Goal: Information Seeking & Learning: Learn about a topic

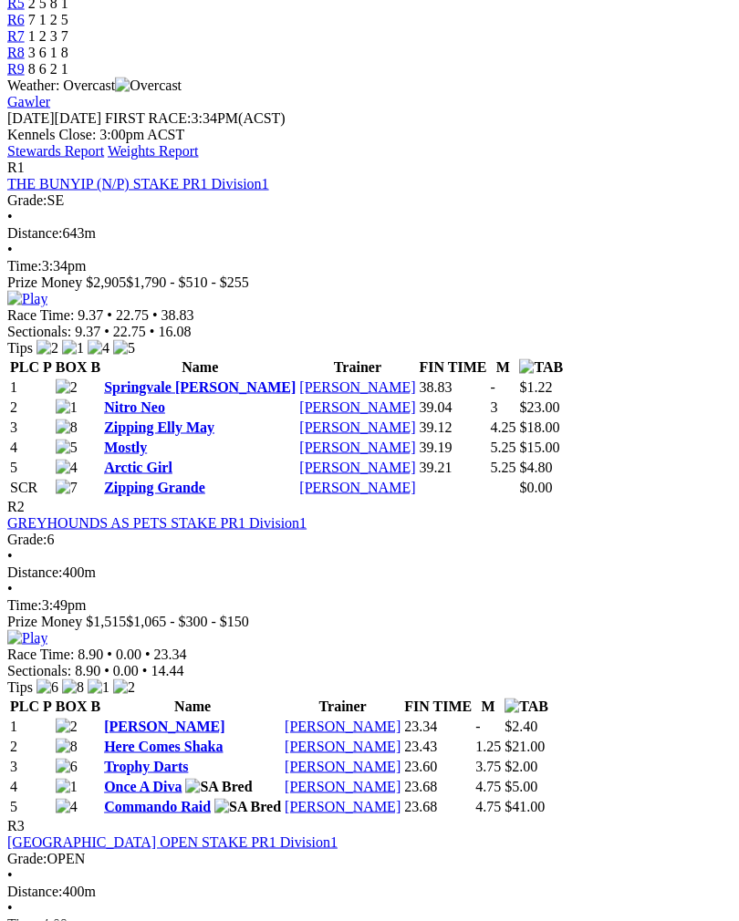
scroll to position [752, 0]
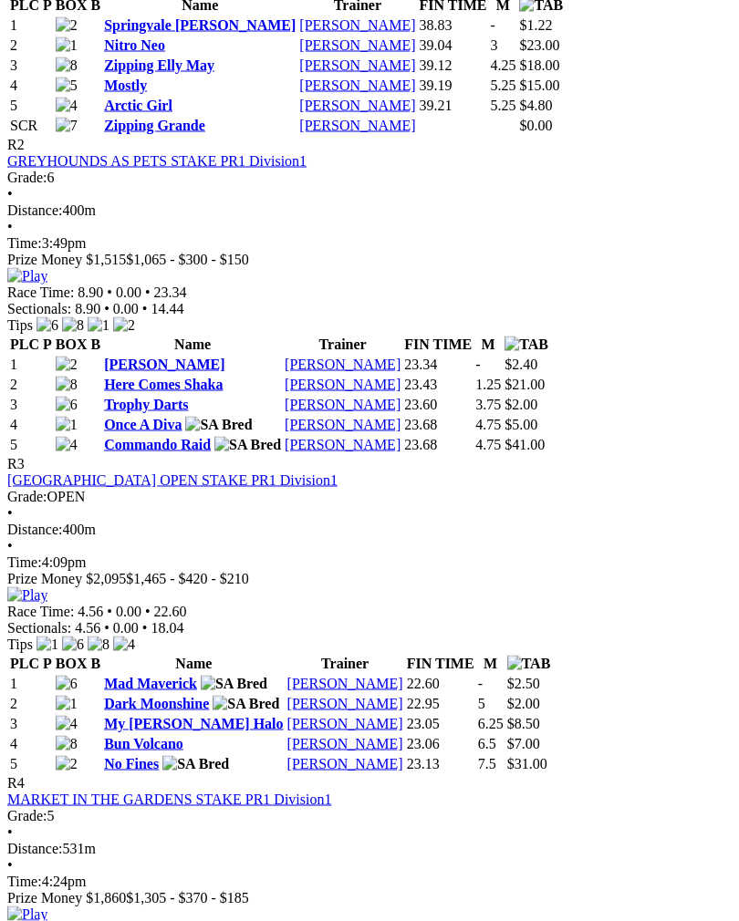
scroll to position [1115, 0]
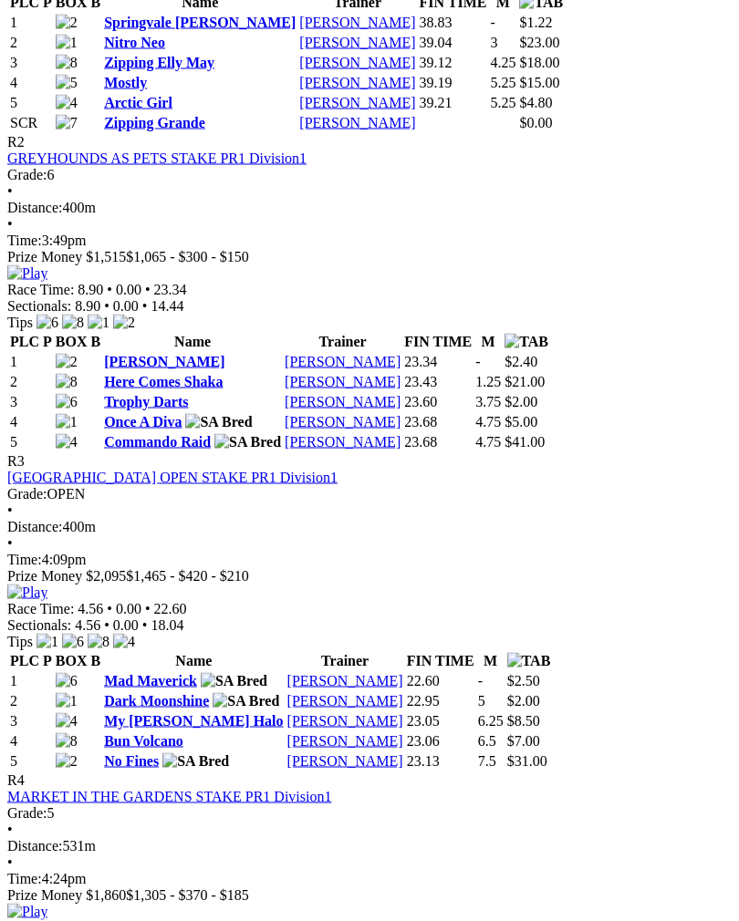
click at [47, 904] on img at bounding box center [27, 912] width 40 height 16
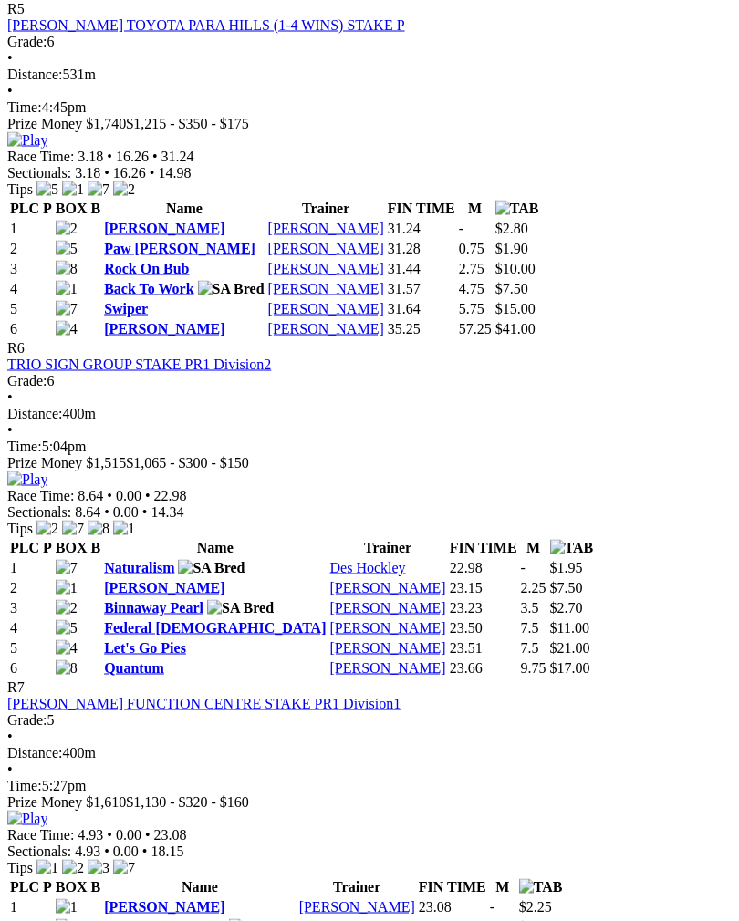
scroll to position [2208, 0]
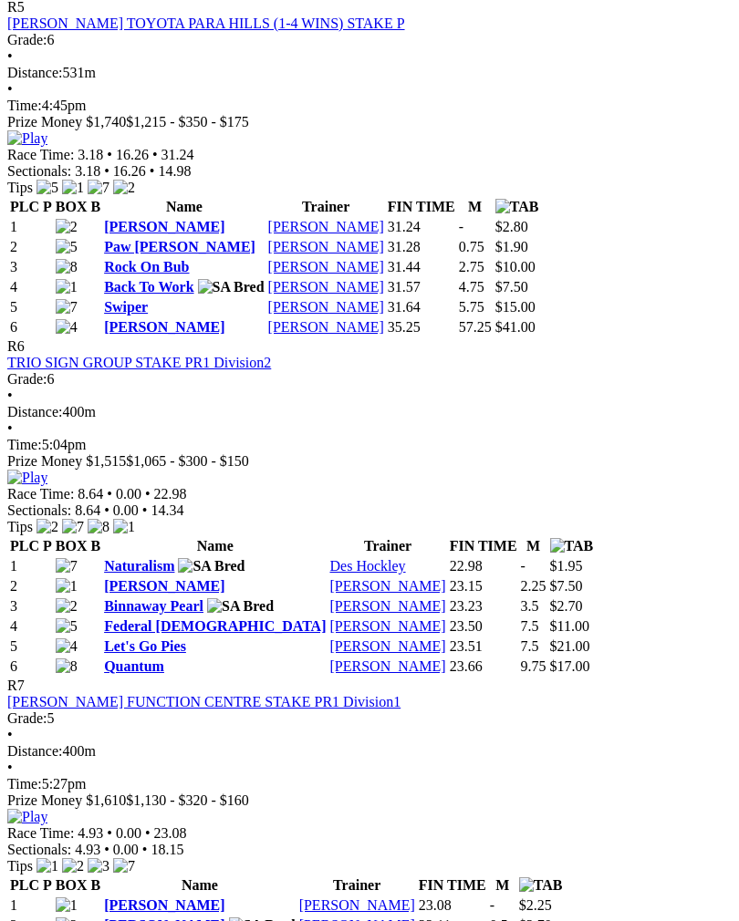
click at [47, 470] on img at bounding box center [27, 478] width 40 height 16
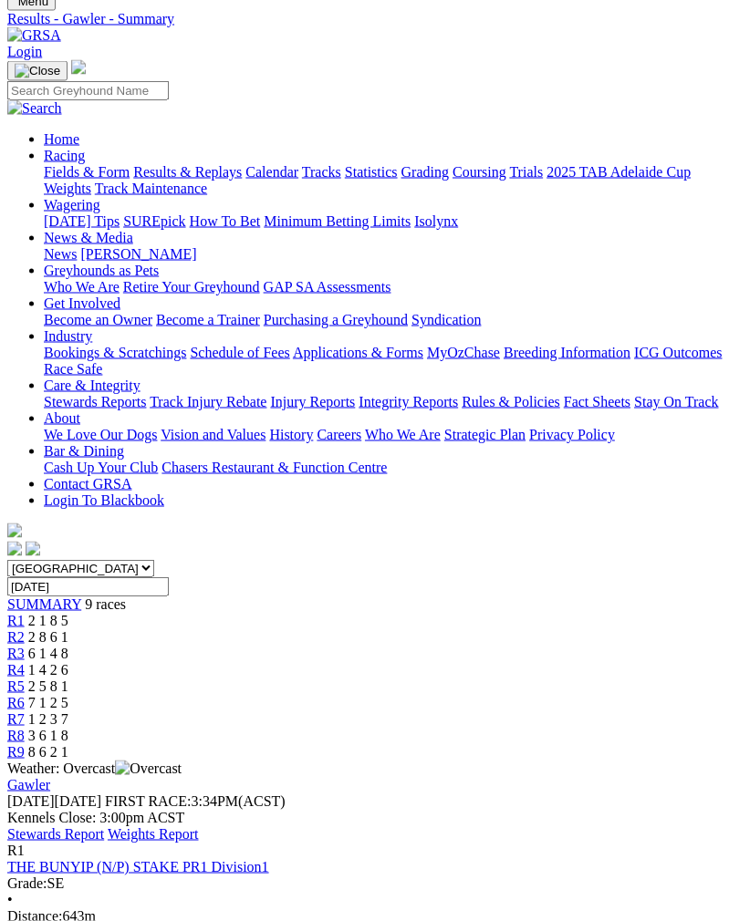
scroll to position [47, 0]
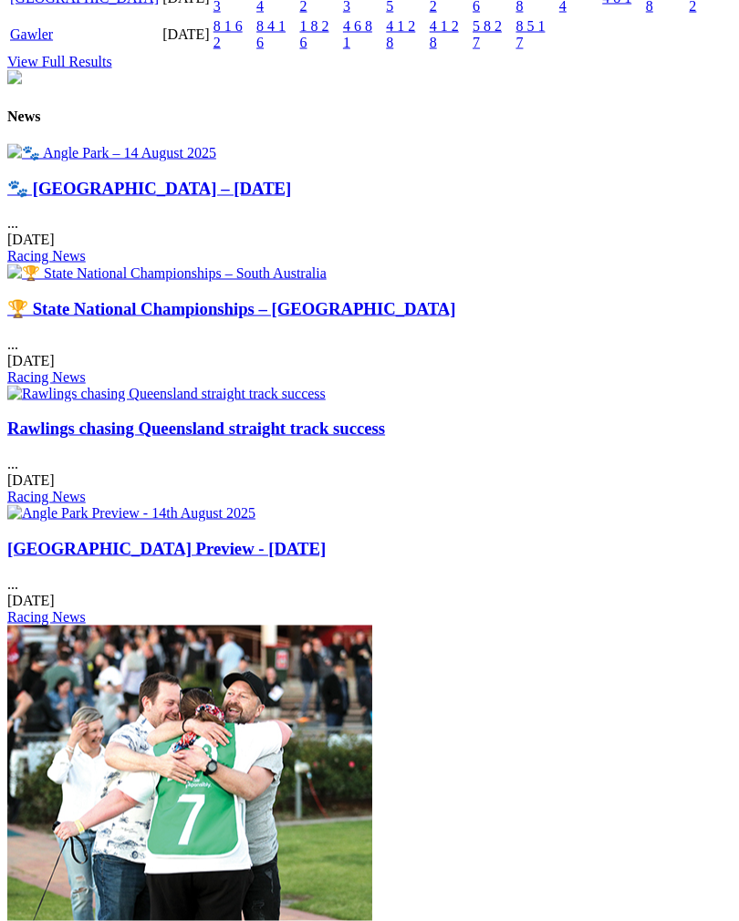
scroll to position [2380, 0]
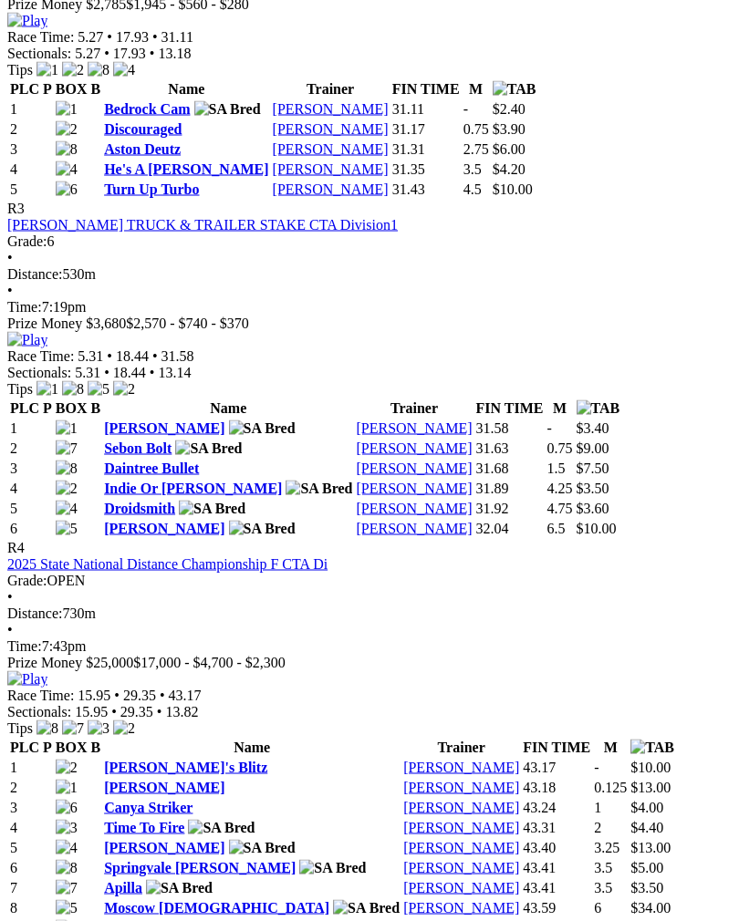
scroll to position [1458, 0]
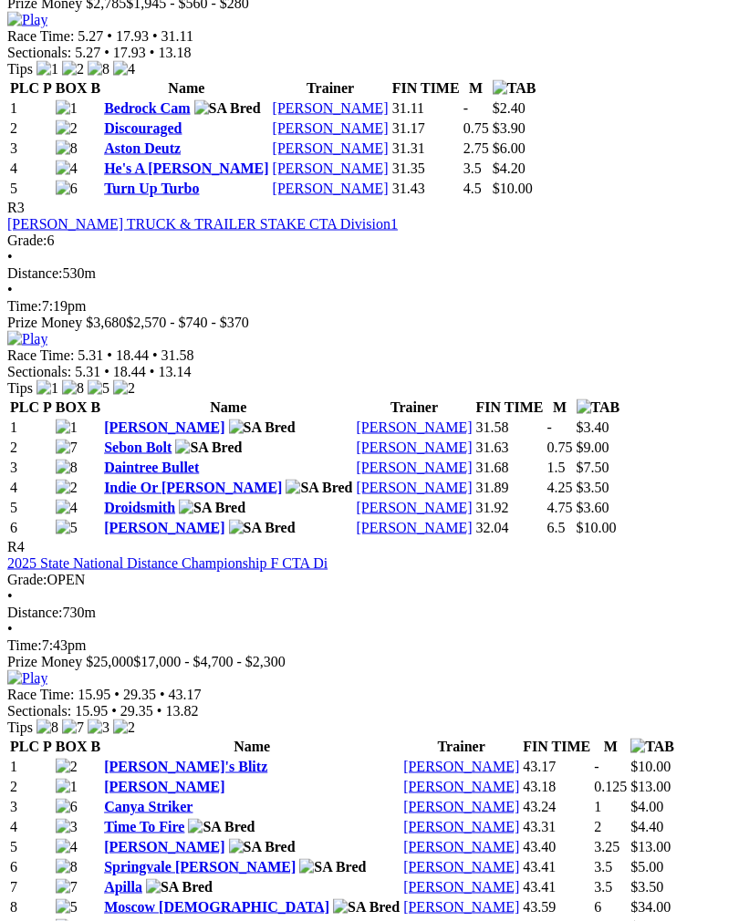
click at [47, 670] on img at bounding box center [27, 678] width 40 height 16
click at [172, 758] on link "Isabella's Blitz" at bounding box center [185, 766] width 163 height 16
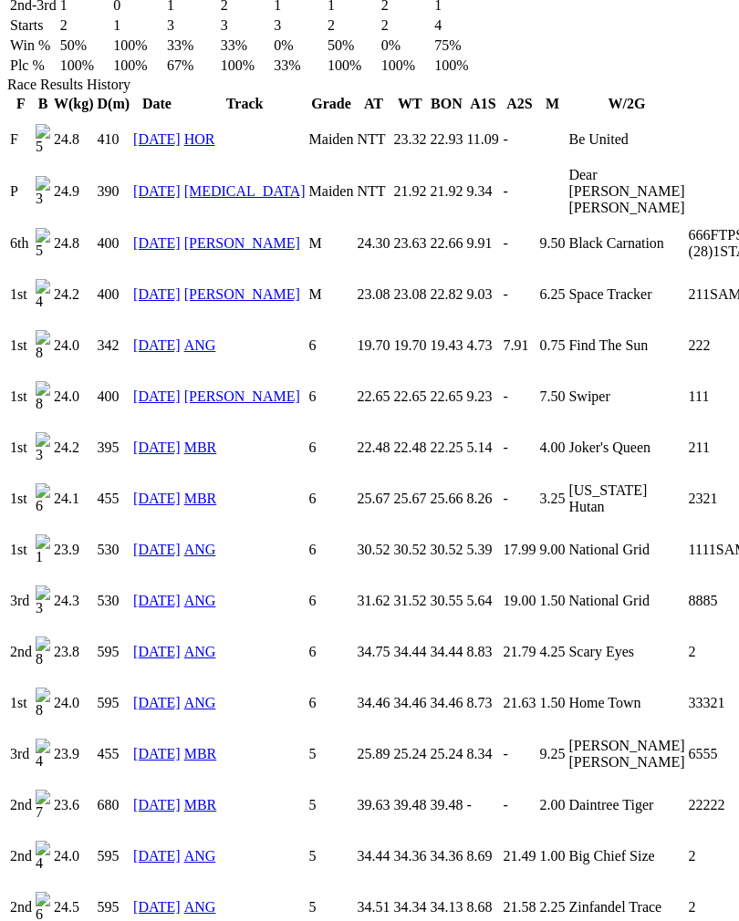
scroll to position [1289, 0]
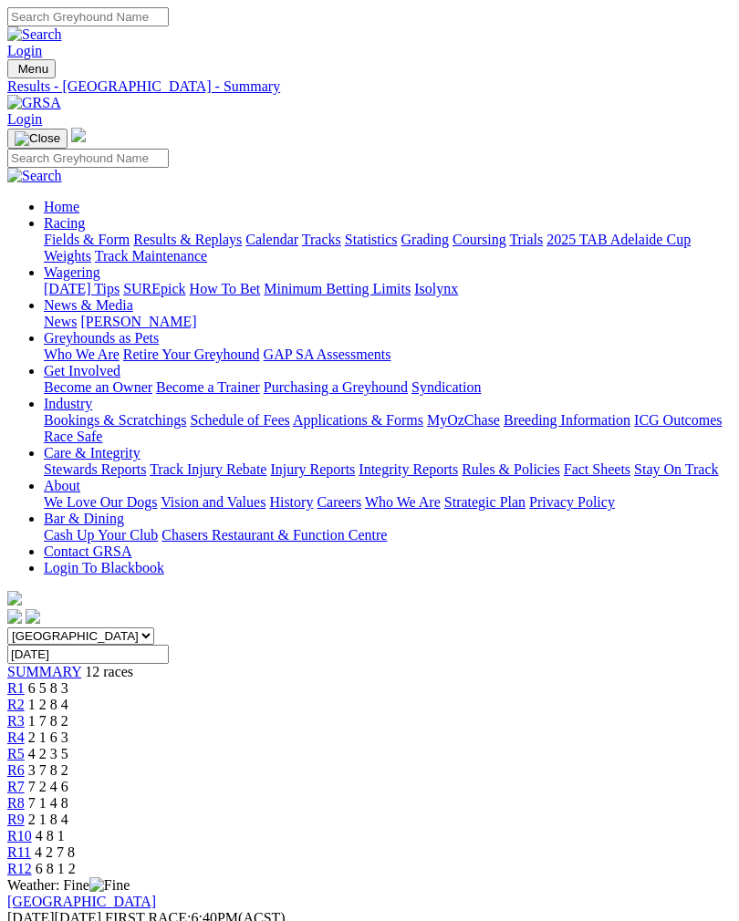
scroll to position [1488, 0]
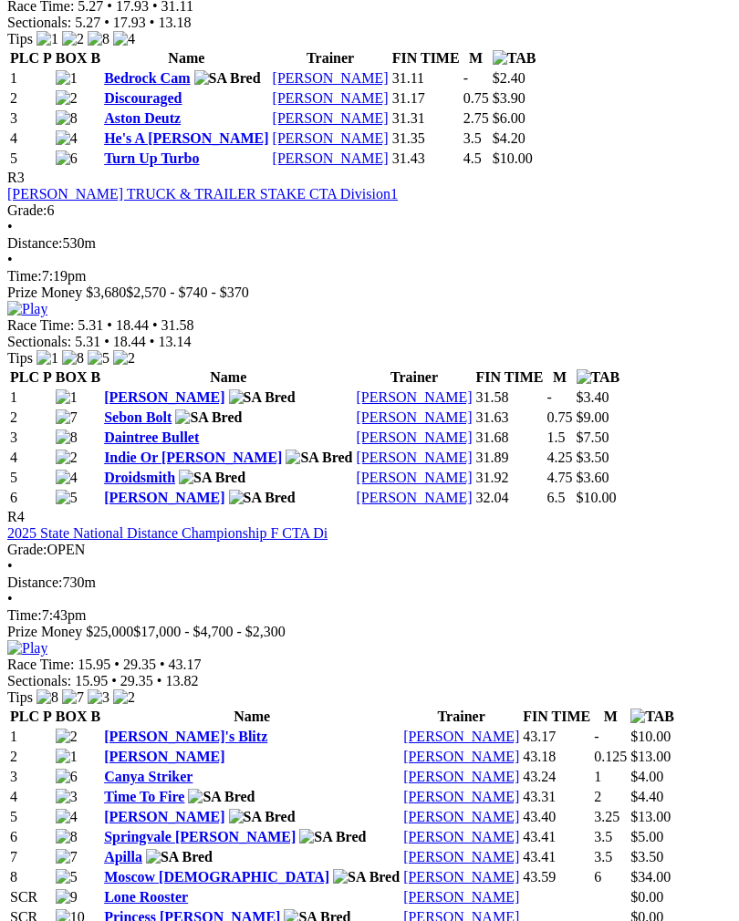
click at [161, 749] on link "[PERSON_NAME]" at bounding box center [164, 757] width 120 height 16
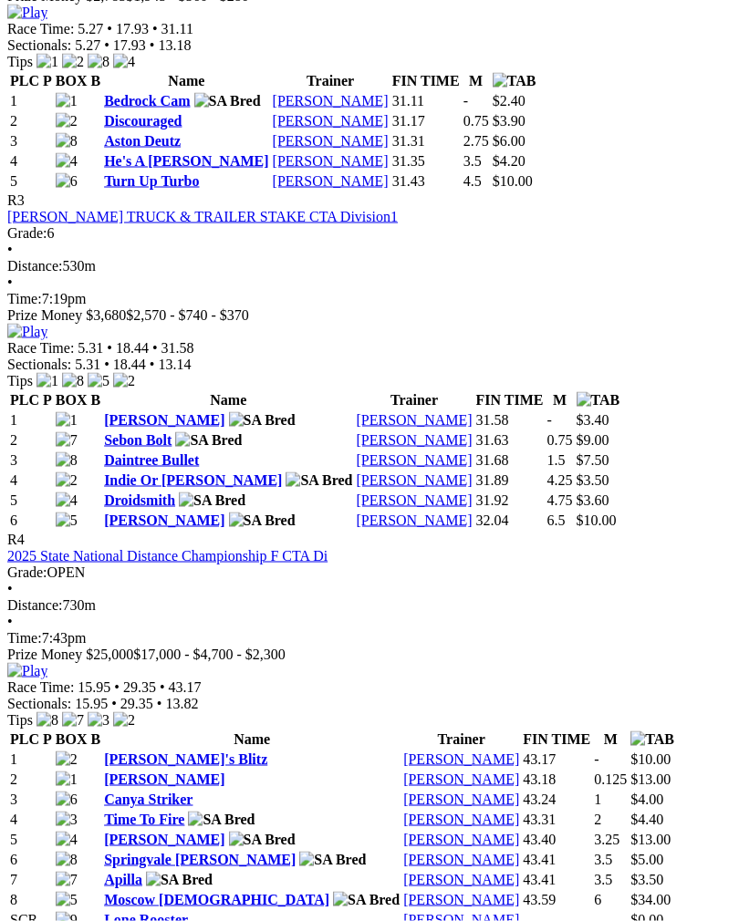
scroll to position [1461, 0]
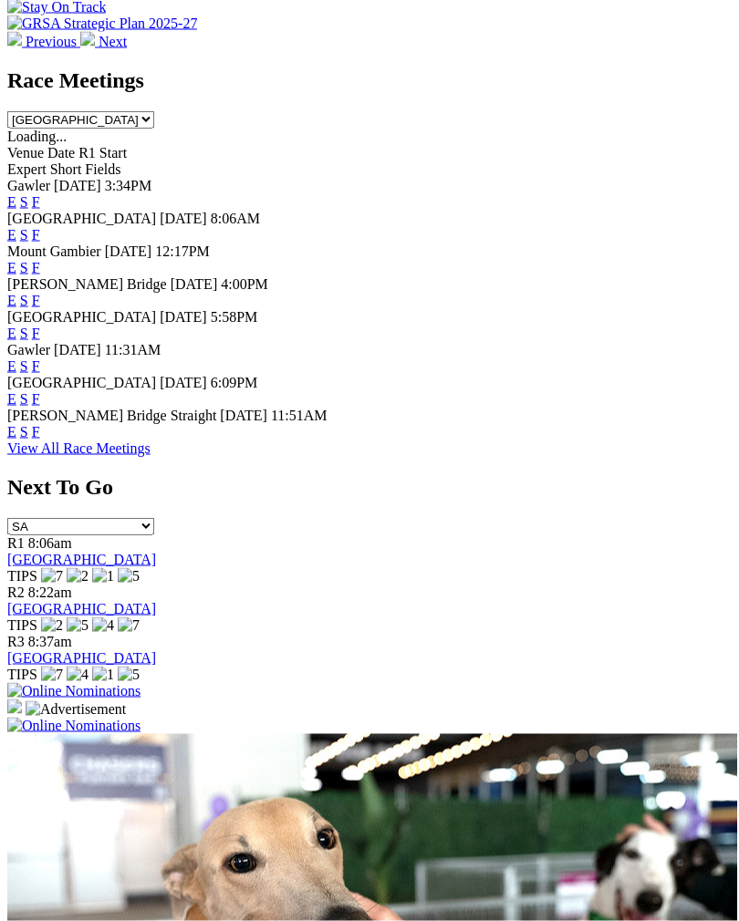
scroll to position [823, 0]
click at [40, 357] on link "F" at bounding box center [36, 365] width 8 height 16
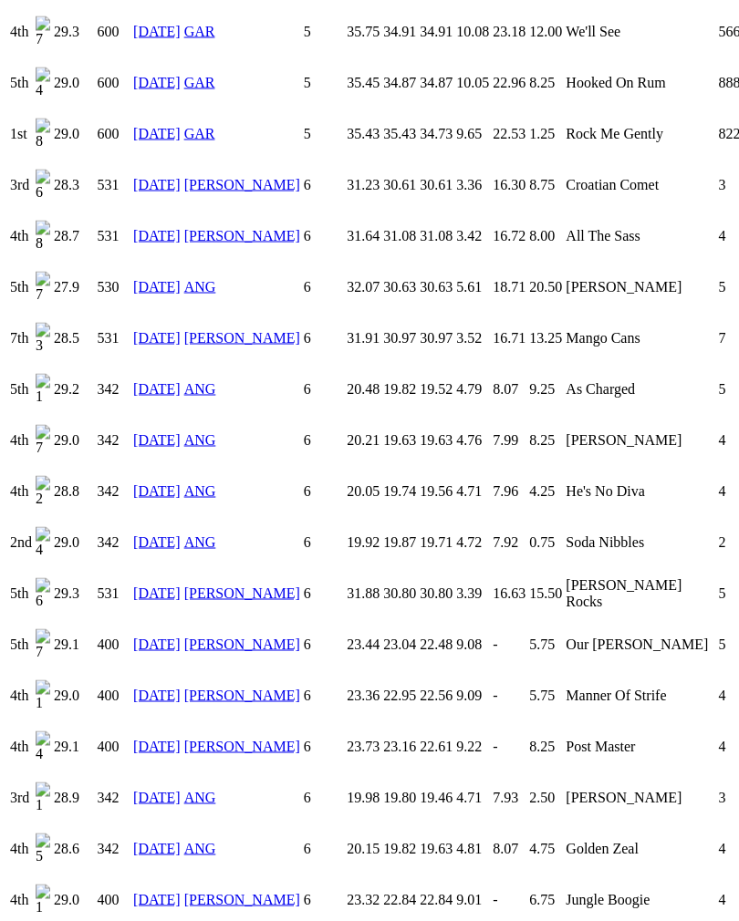
scroll to position [2318, 0]
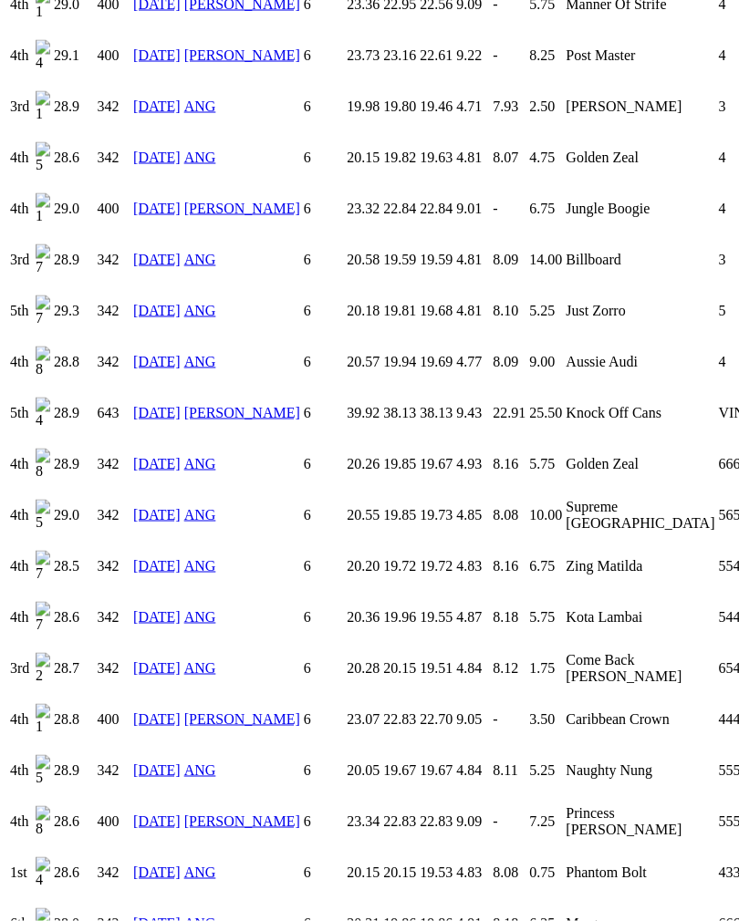
scroll to position [3009, 0]
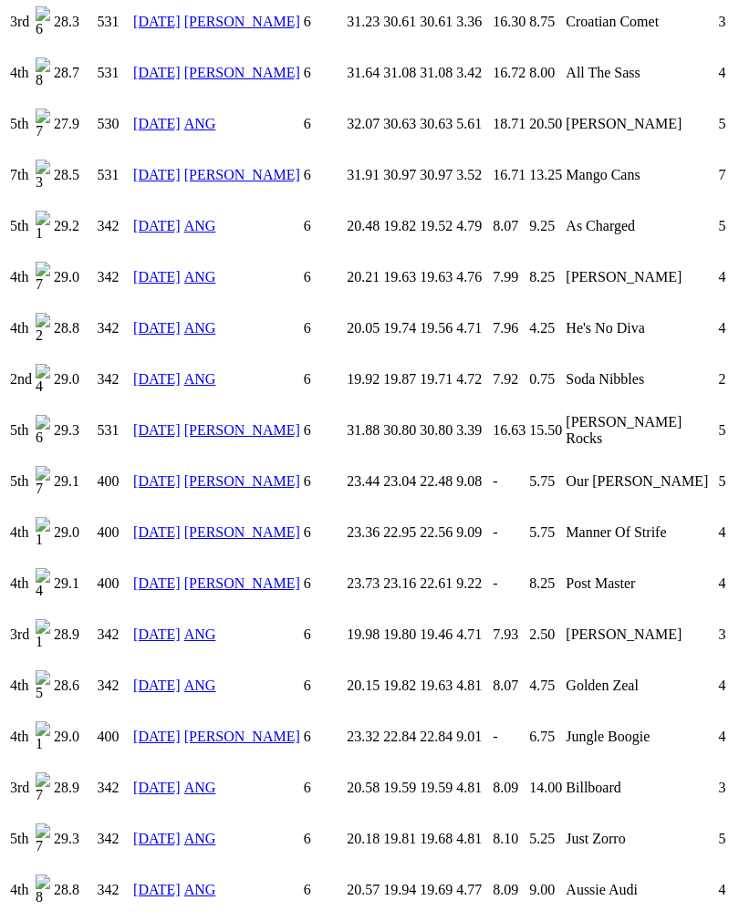
scroll to position [2473, 0]
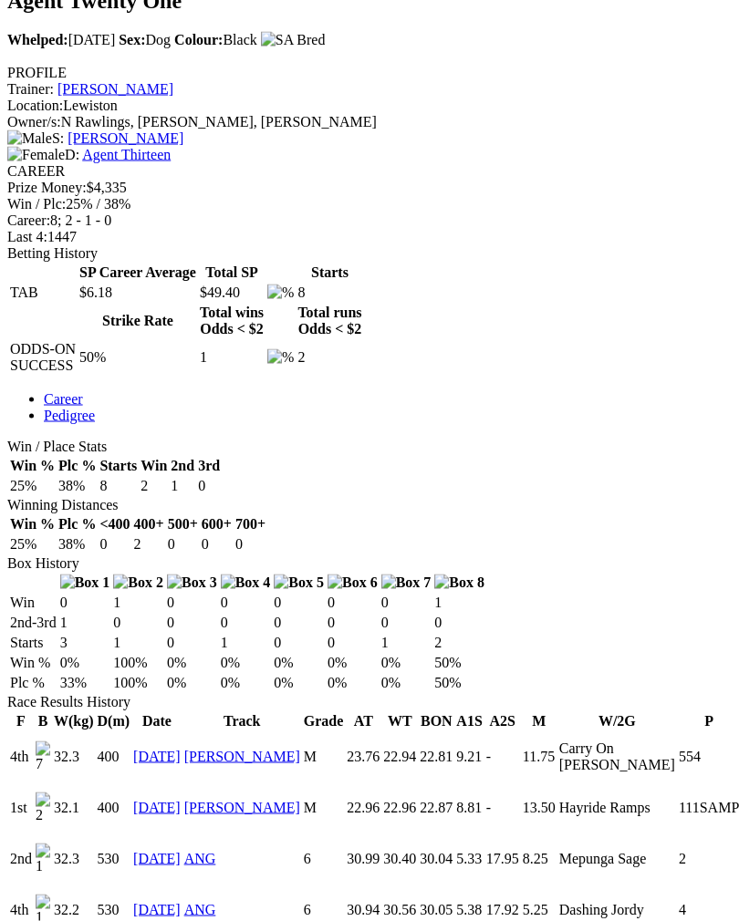
scroll to position [677, 0]
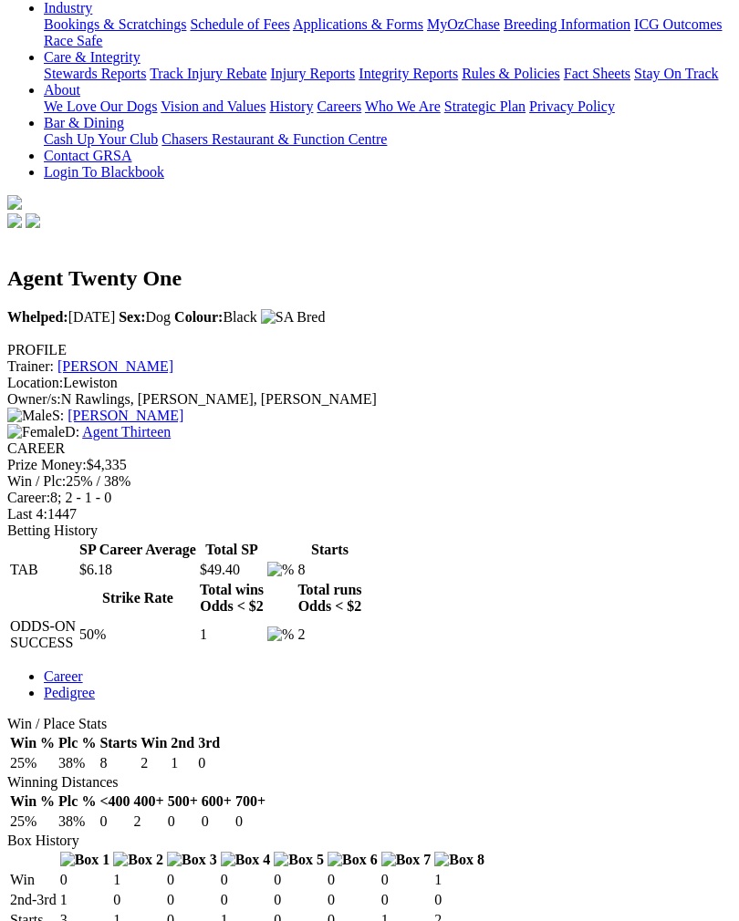
scroll to position [394, 0]
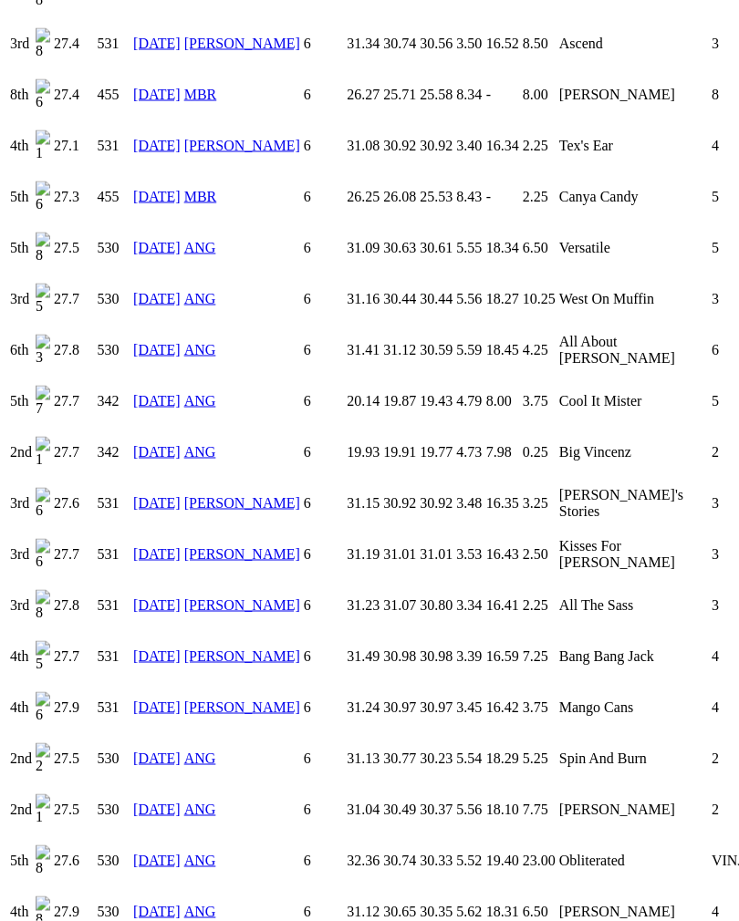
scroll to position [3175, 0]
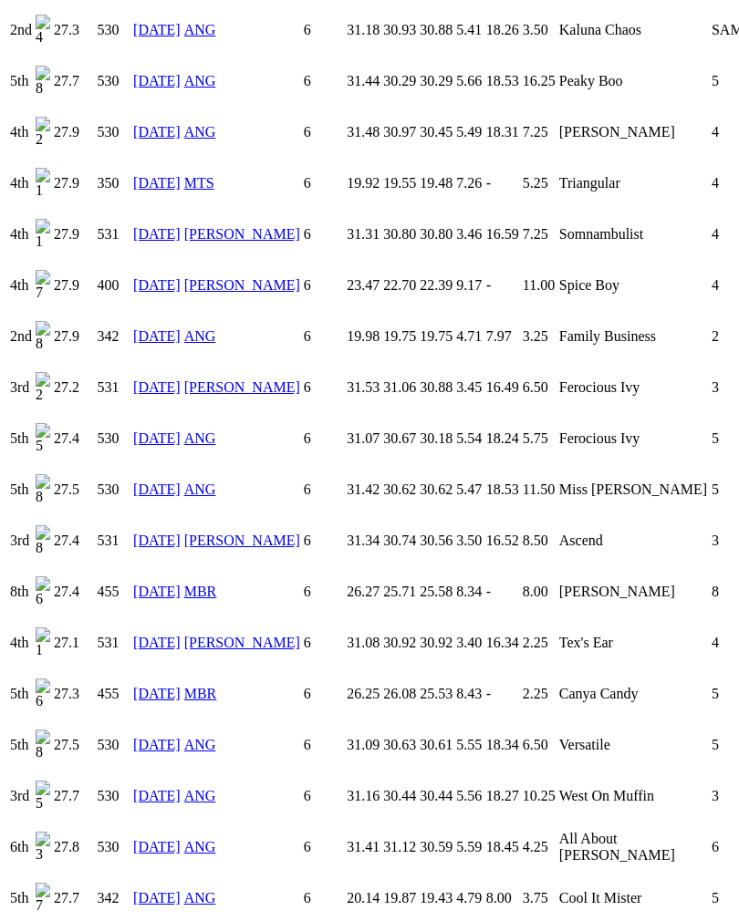
scroll to position [2672, 0]
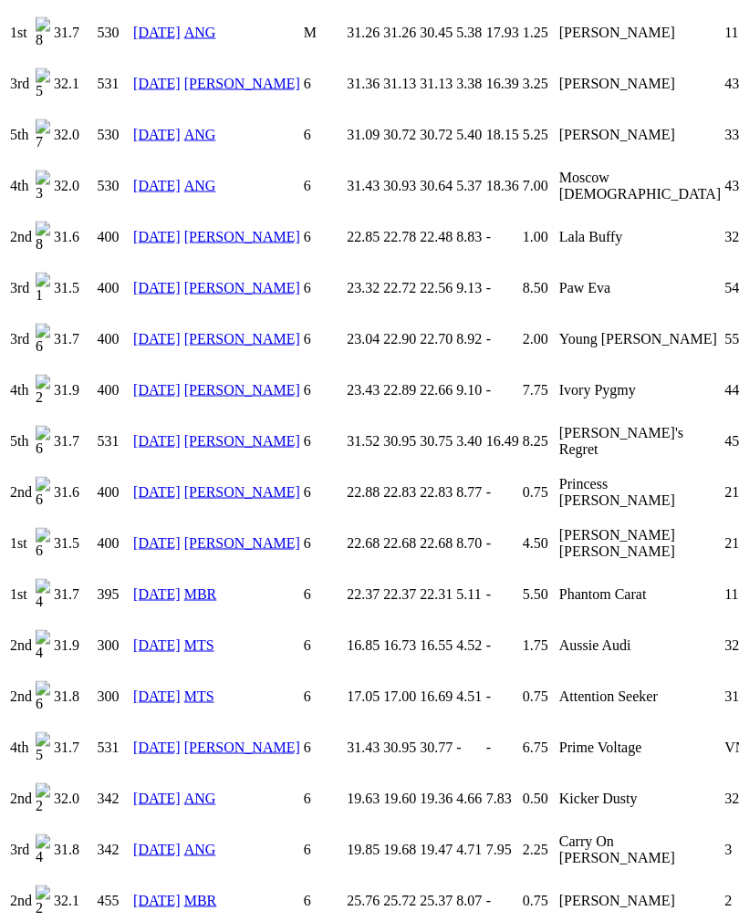
scroll to position [1603, 0]
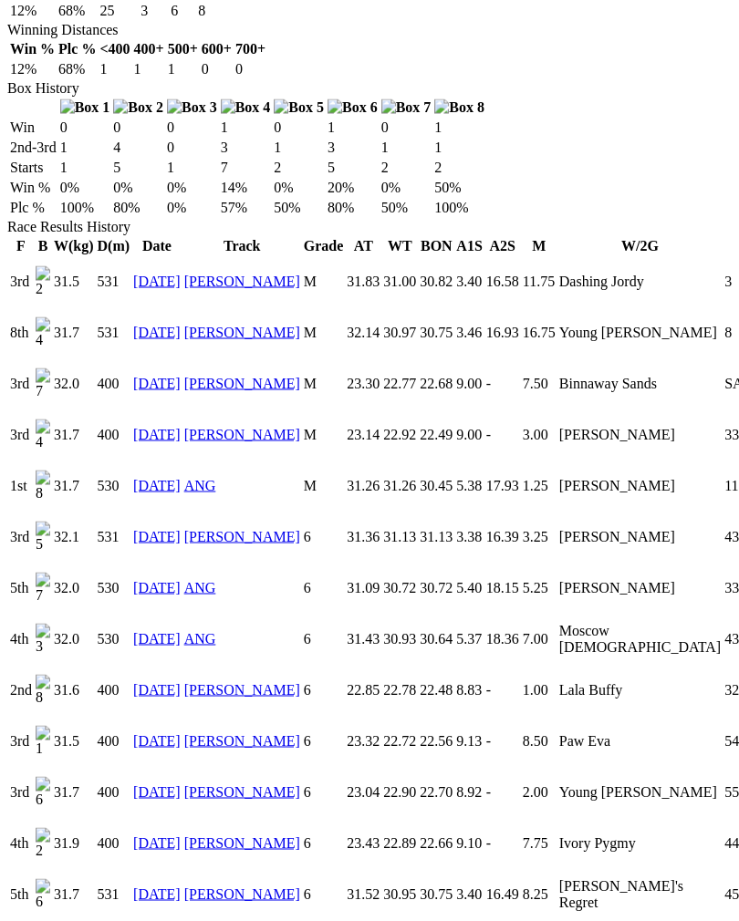
scroll to position [1144, 0]
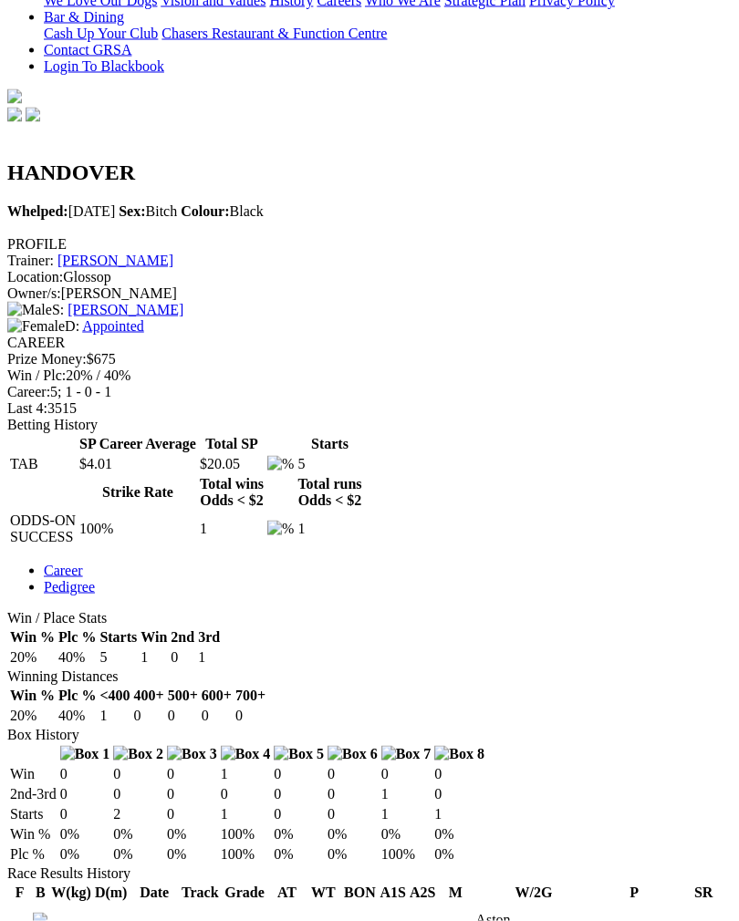
scroll to position [503, 0]
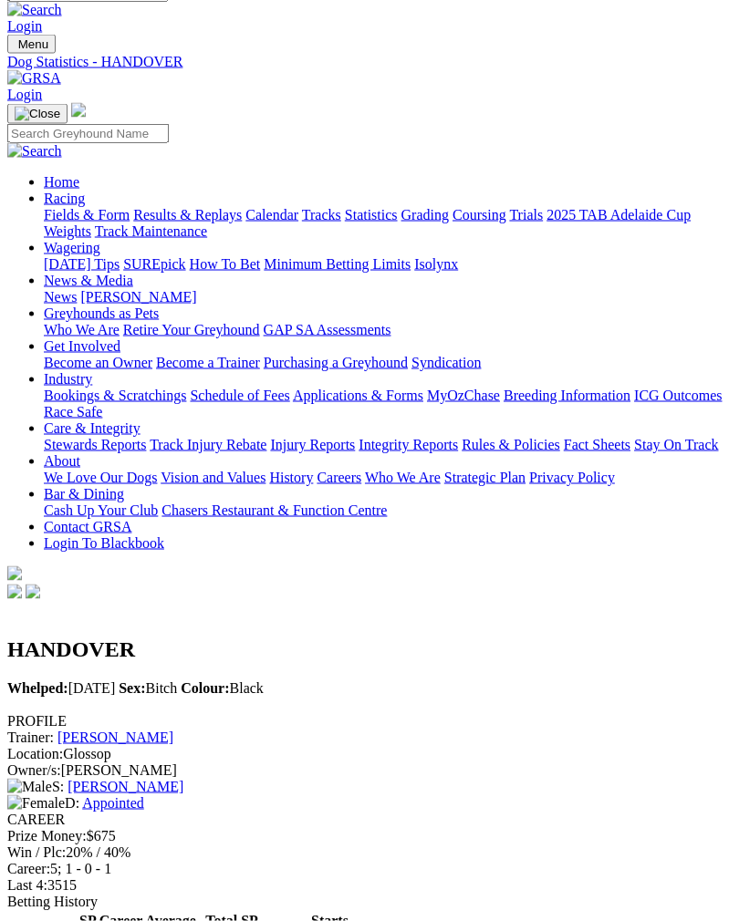
scroll to position [0, 0]
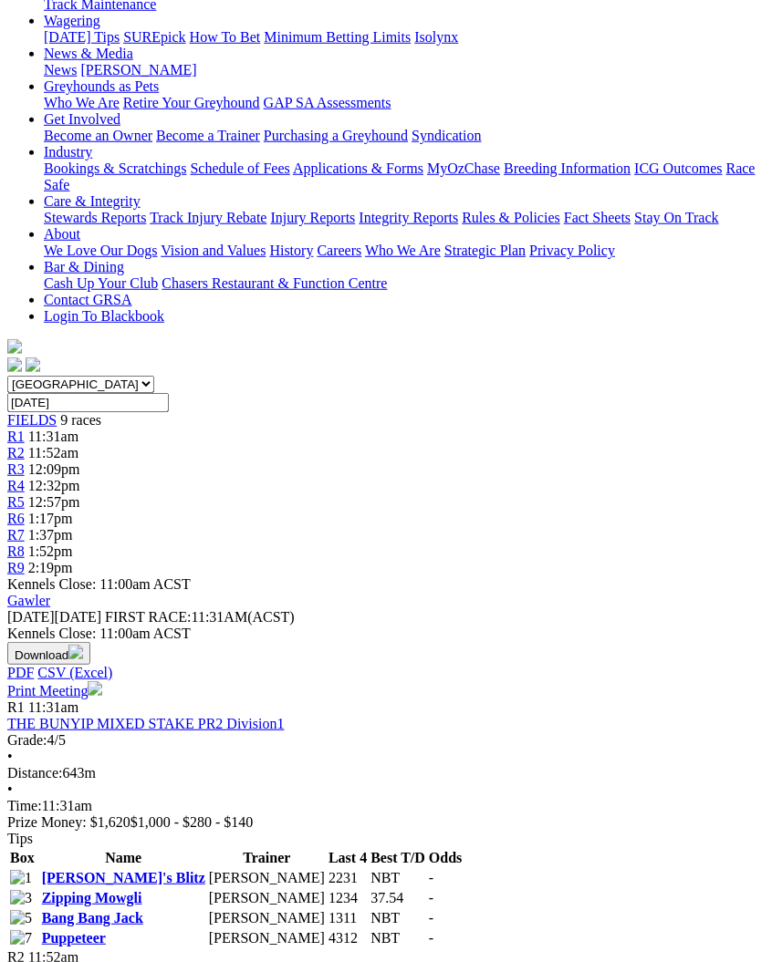
scroll to position [256, 0]
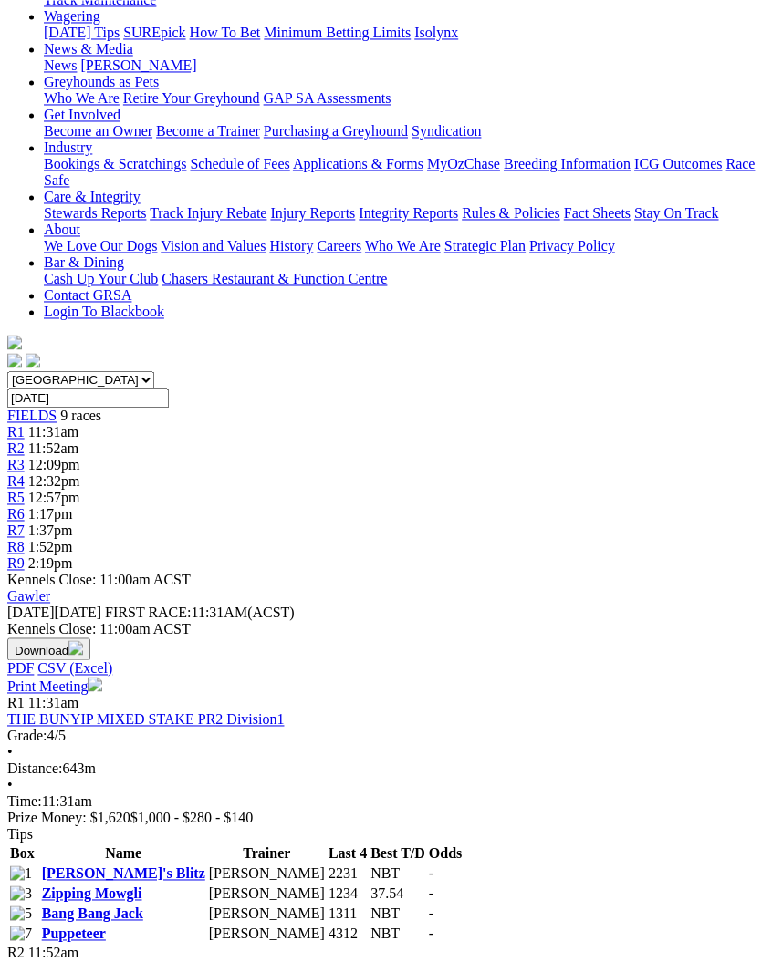
click at [108, 865] on link "[PERSON_NAME]'s Blitz" at bounding box center [123, 873] width 163 height 16
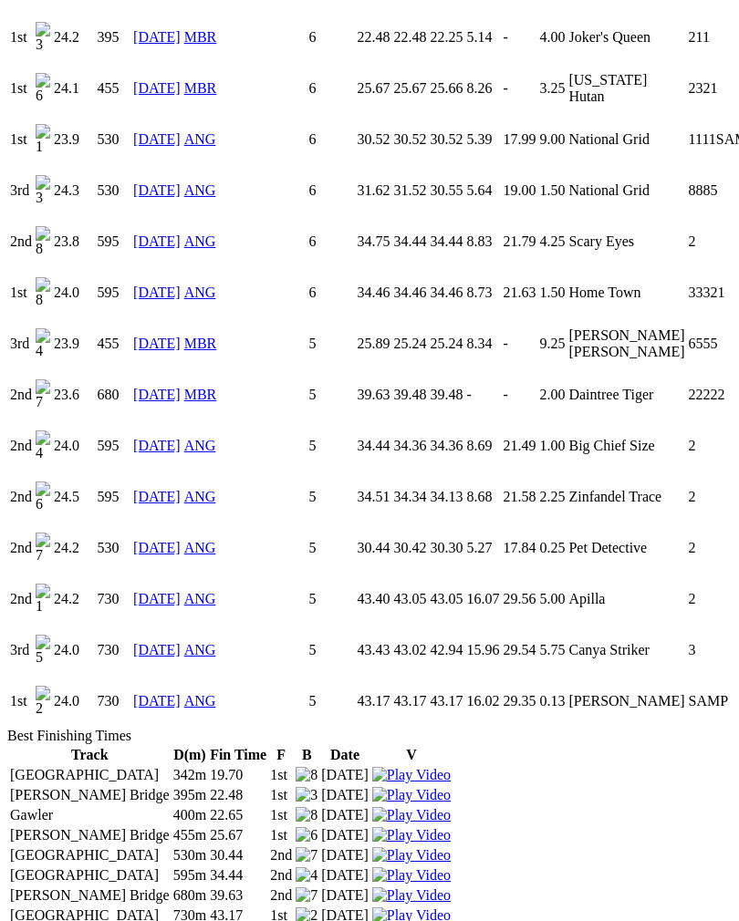
scroll to position [1766, 0]
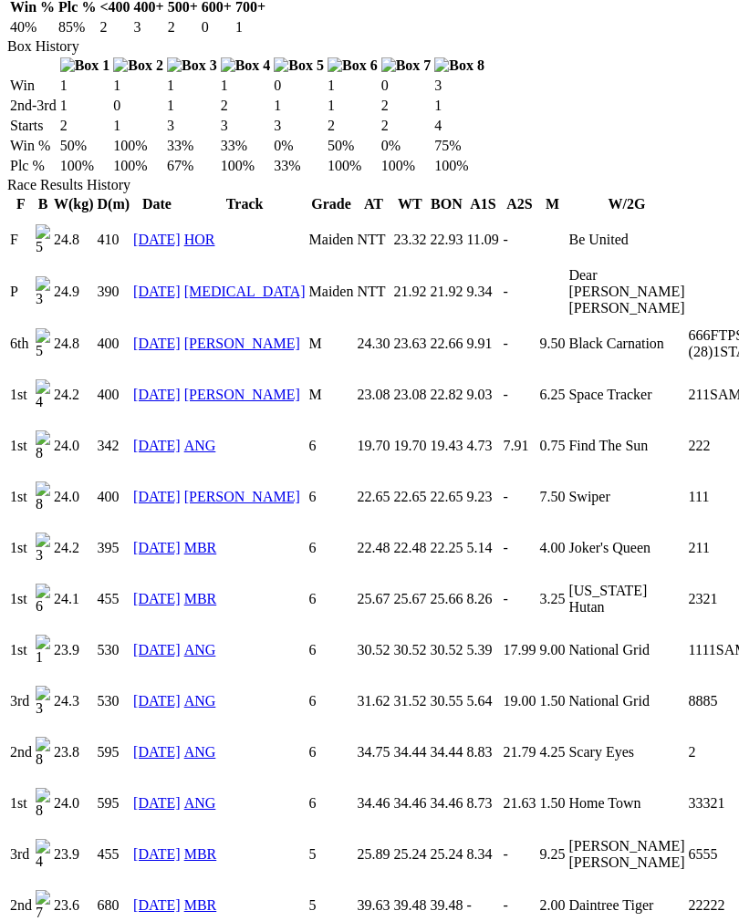
scroll to position [1174, 0]
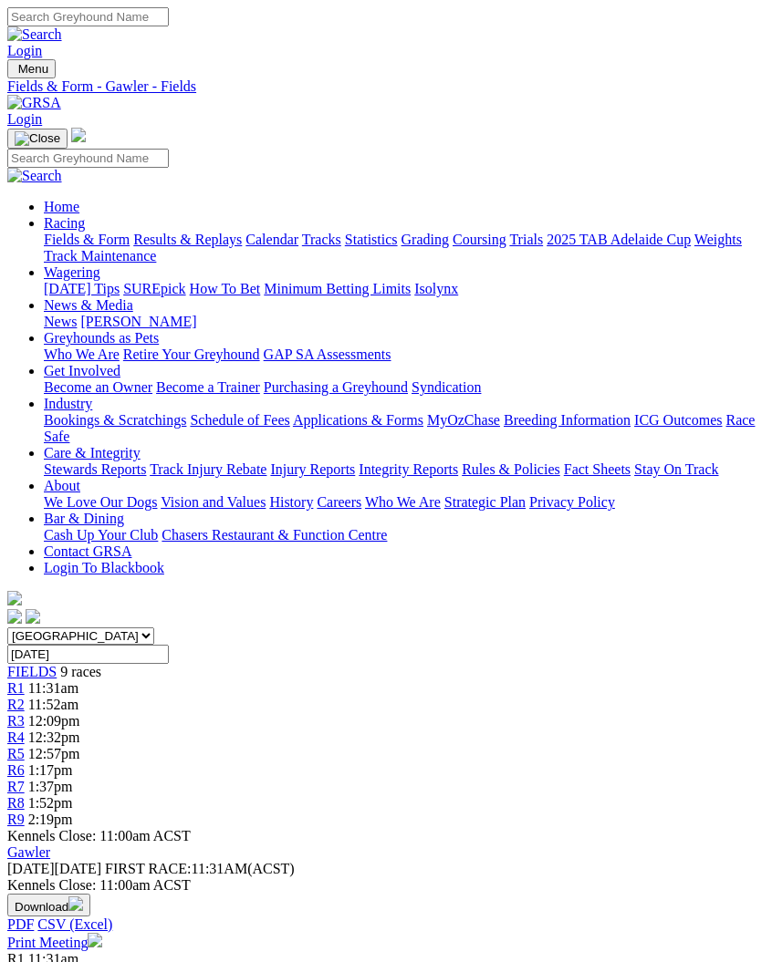
scroll to position [287, 0]
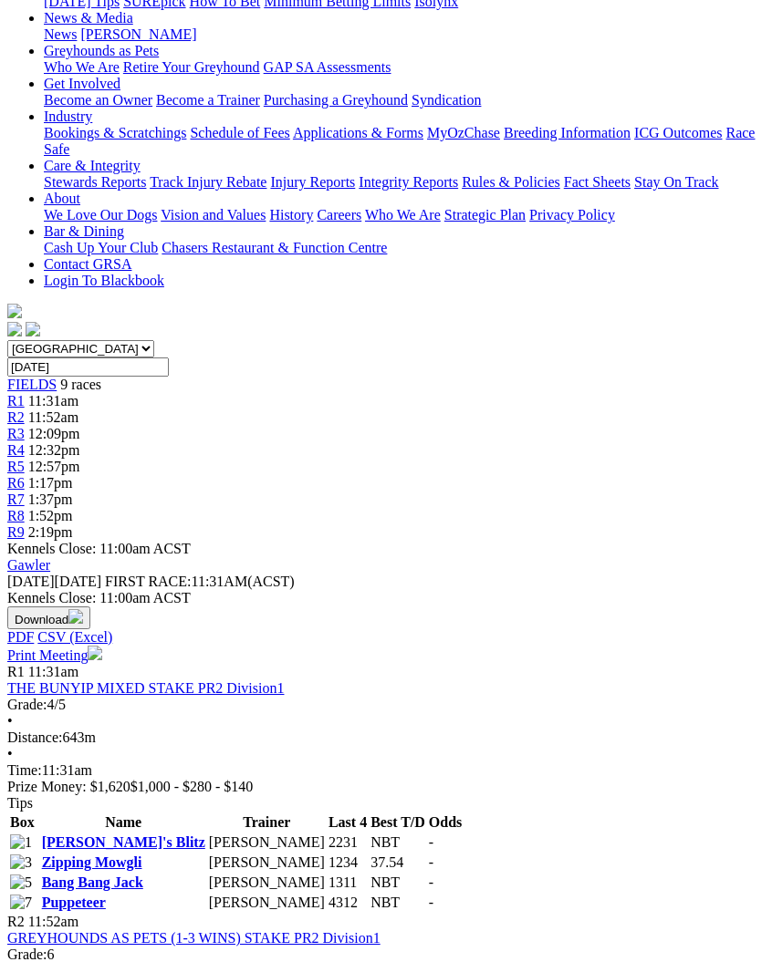
click at [109, 834] on link "[PERSON_NAME]'s Blitz" at bounding box center [123, 842] width 163 height 16
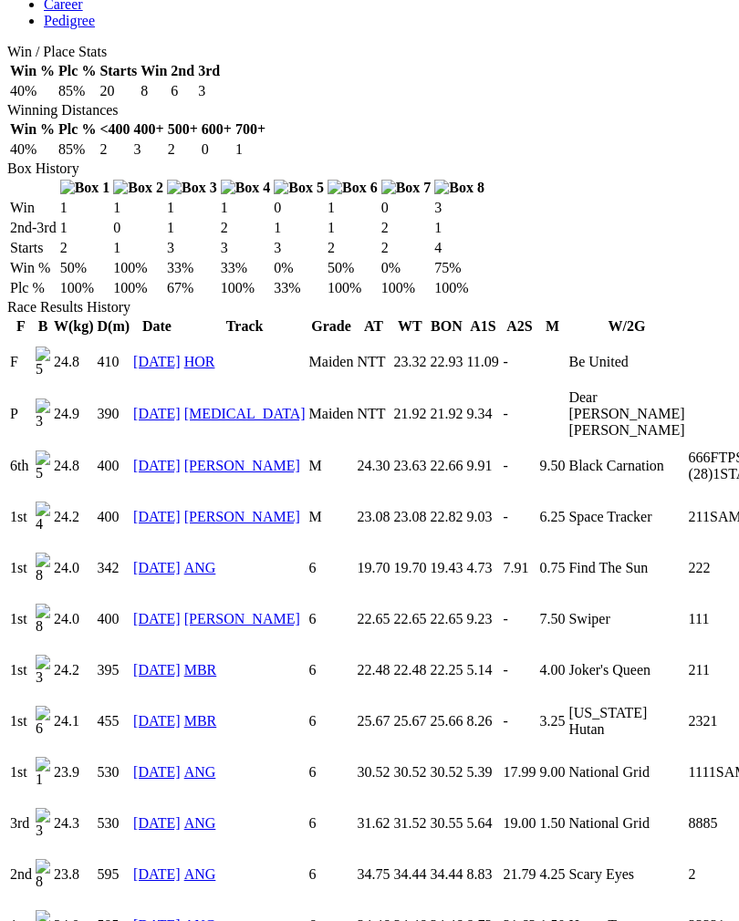
scroll to position [1054, 0]
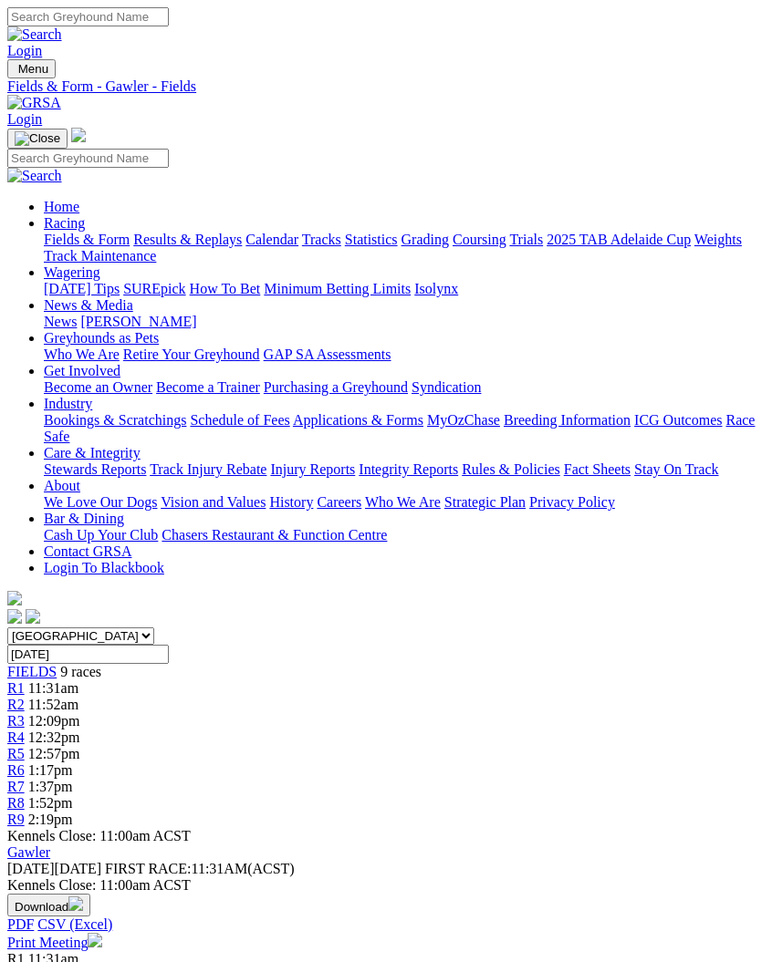
scroll to position [287, 0]
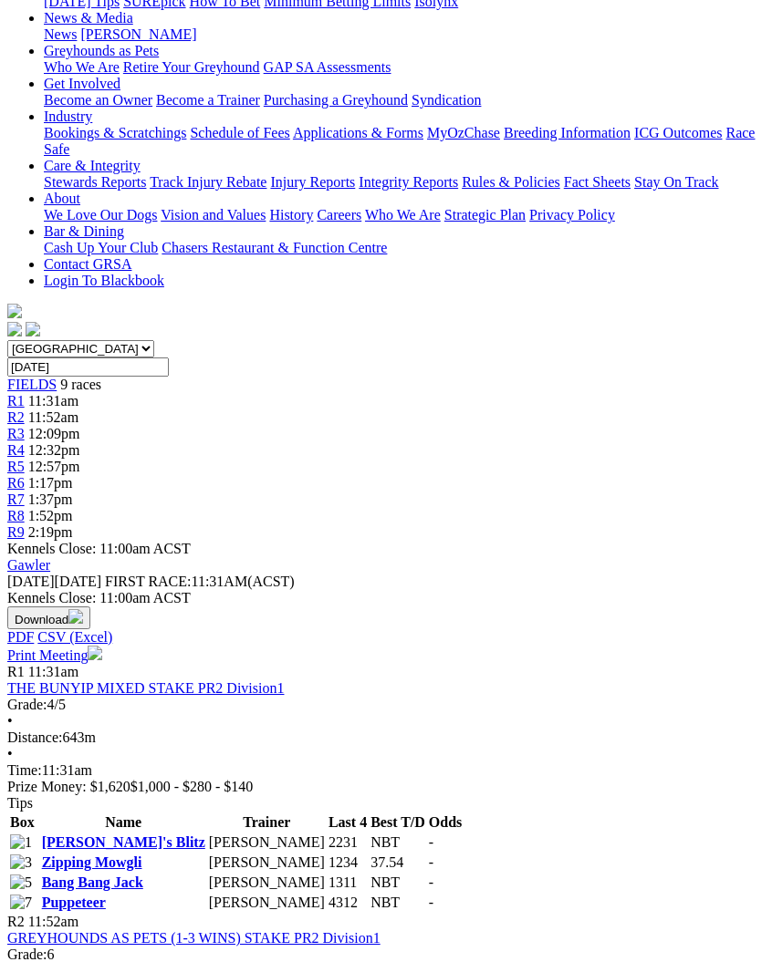
click at [106, 895] on link "Puppeteer" at bounding box center [74, 903] width 64 height 16
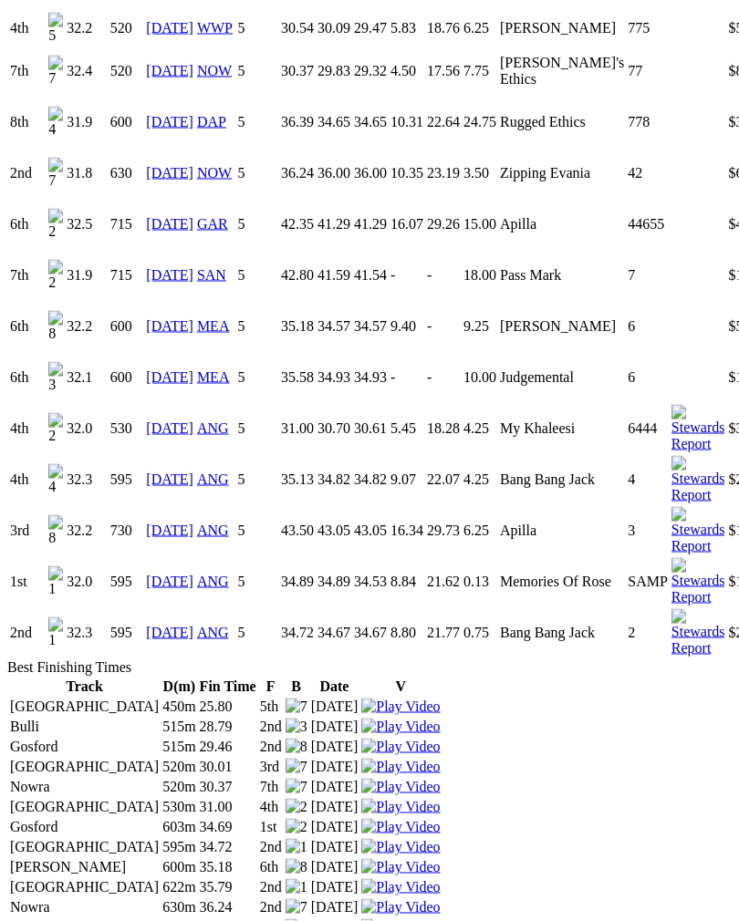
scroll to position [2569, 0]
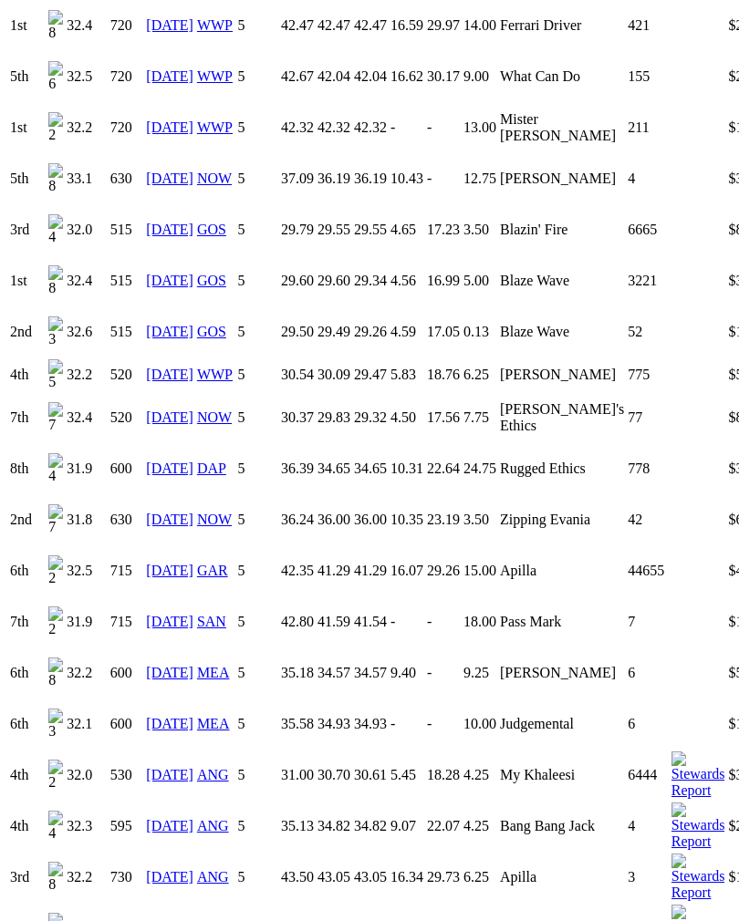
scroll to position [2212, 0]
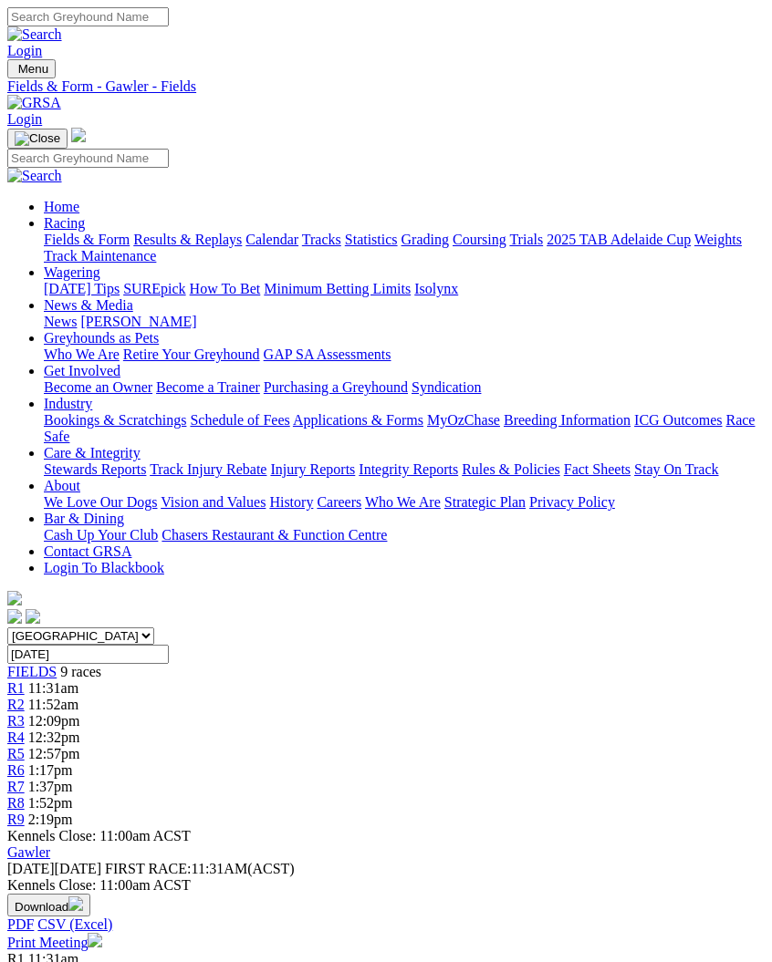
scroll to position [287, 0]
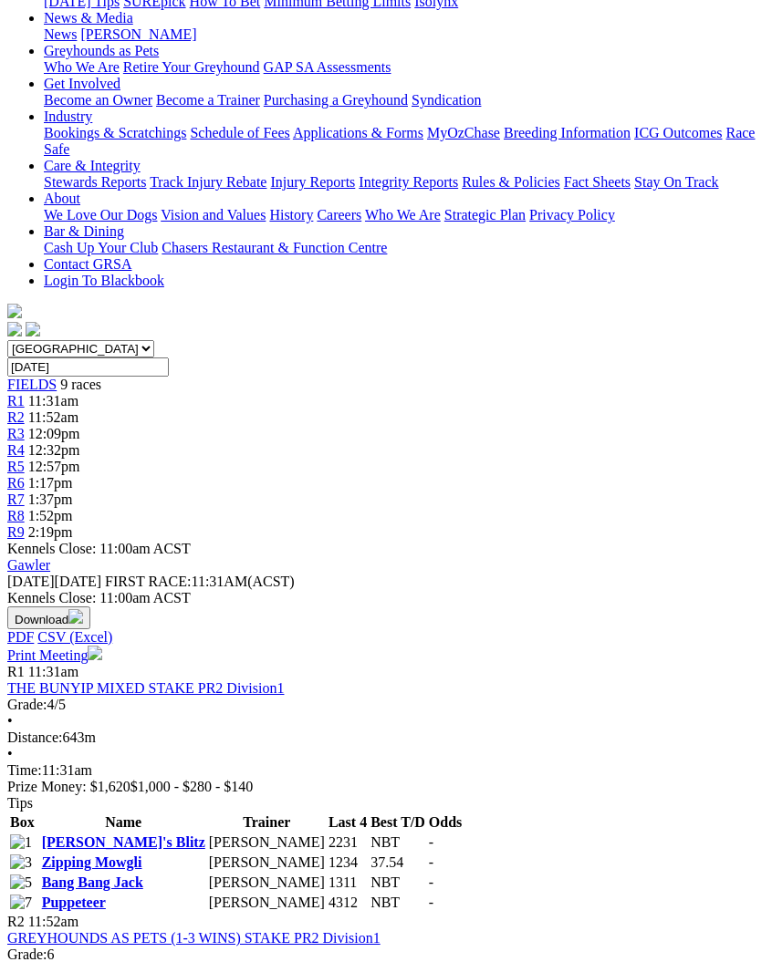
click at [106, 875] on link "Bang Bang Jack" at bounding box center [92, 883] width 101 height 16
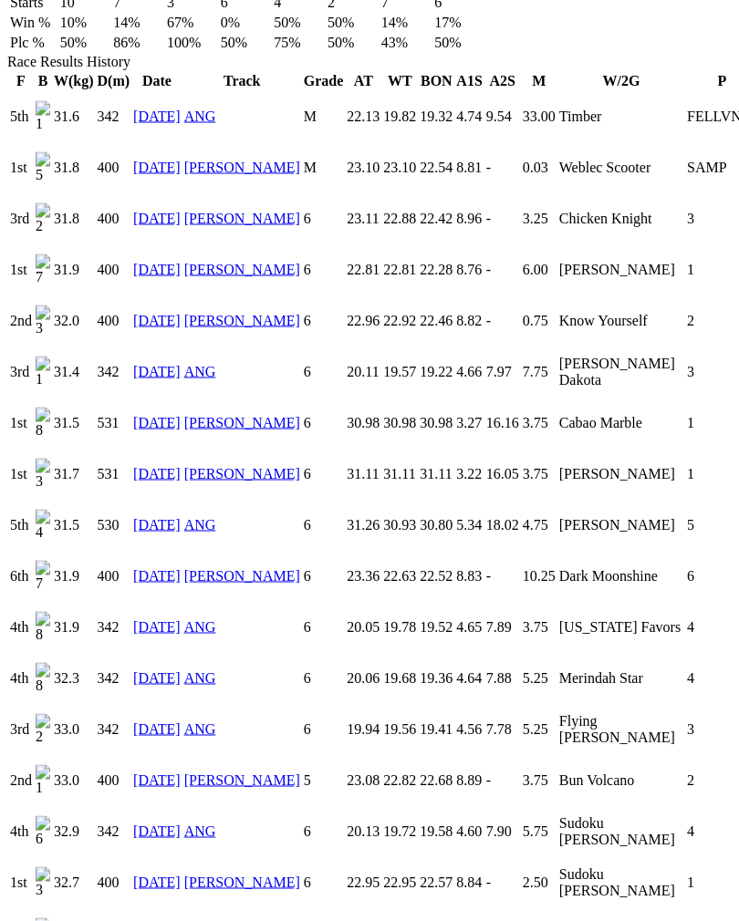
scroll to position [1306, 0]
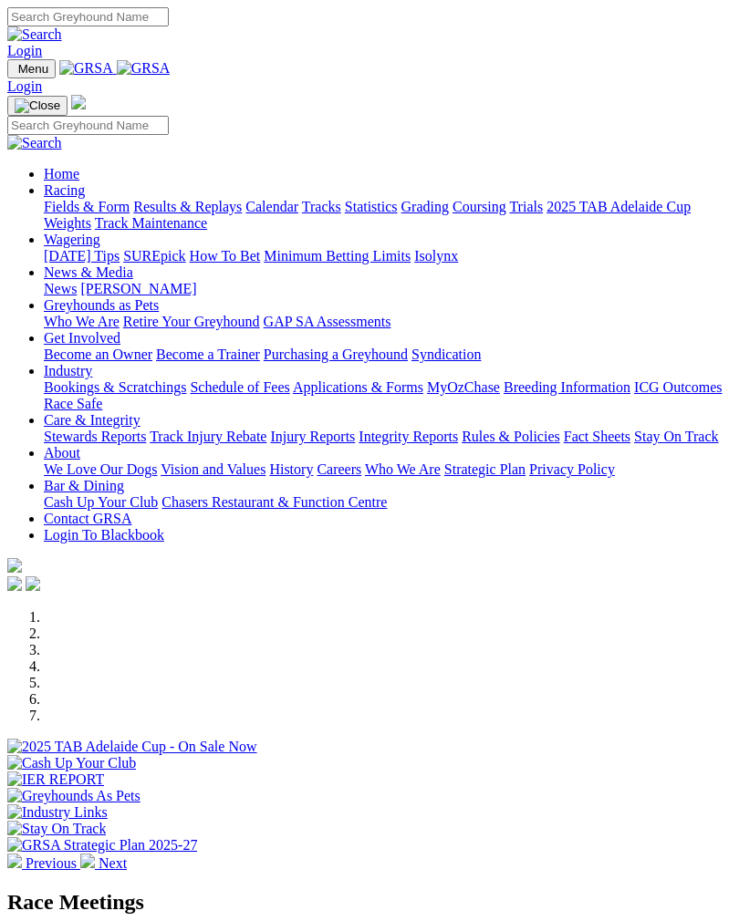
scroll to position [852, 0]
